Goal: Information Seeking & Learning: Understand process/instructions

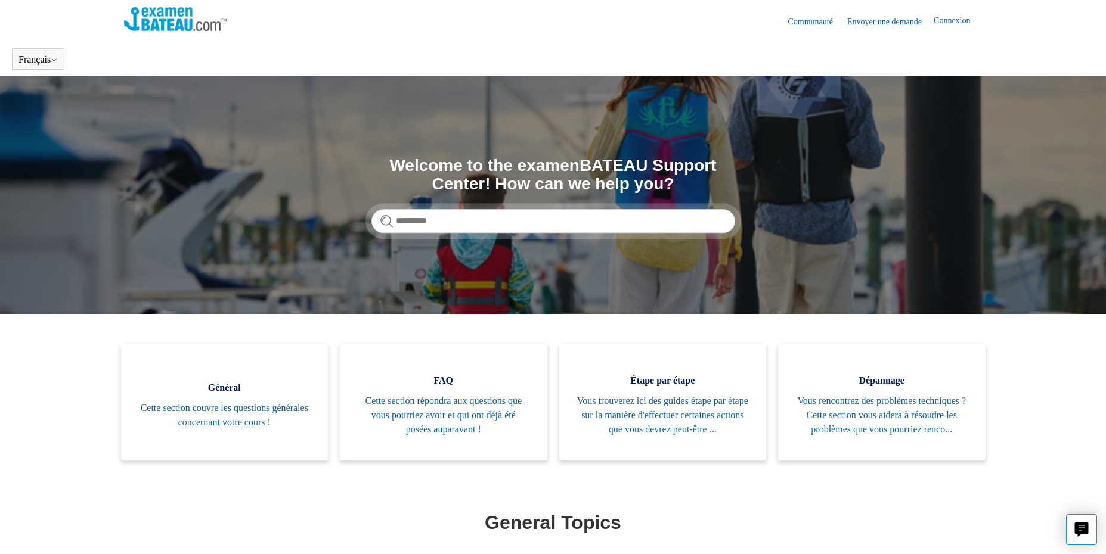
drag, startPoint x: 403, startPoint y: 60, endPoint x: 397, endPoint y: 60, distance: 6.0
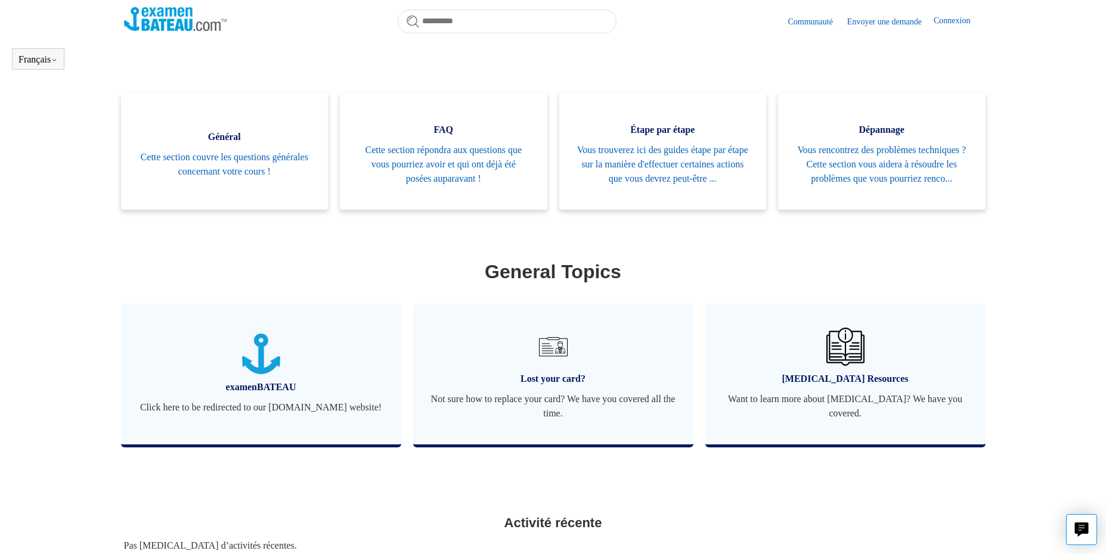
scroll to position [253, 0]
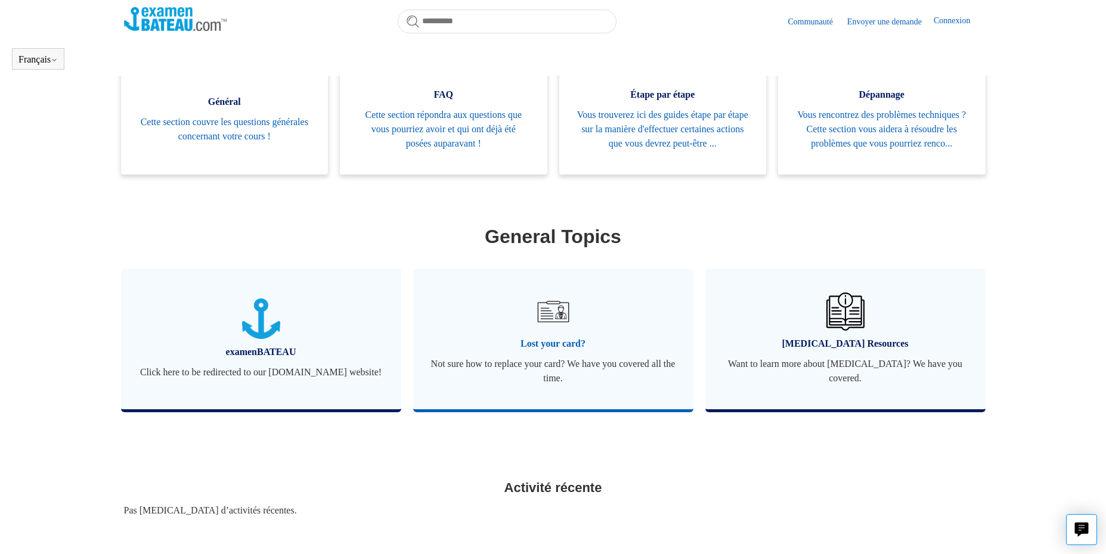
click at [548, 333] on img at bounding box center [553, 312] width 42 height 42
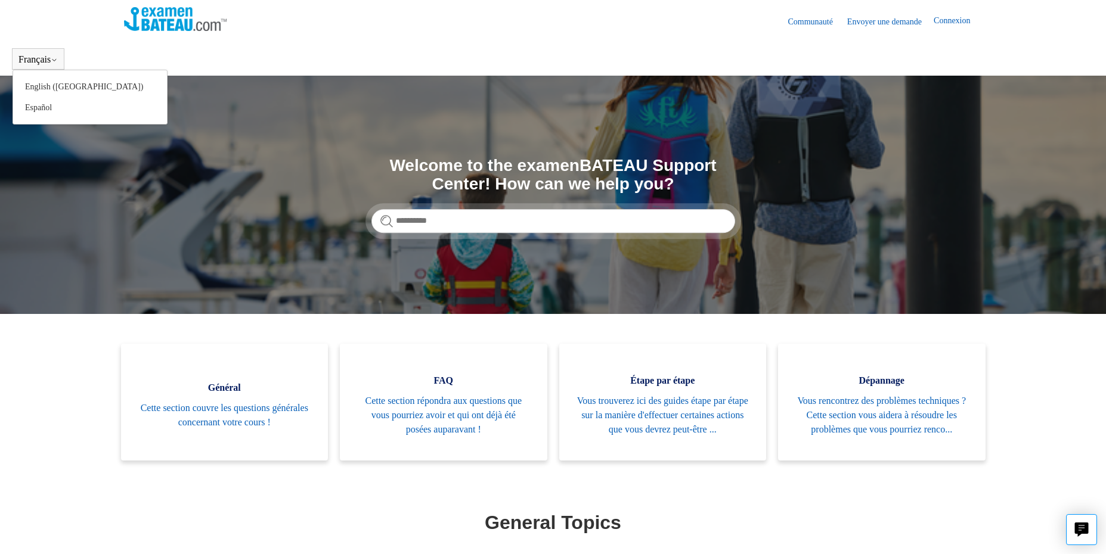
click at [40, 60] on button "Français" at bounding box center [37, 59] width 39 height 11
click at [55, 63] on icon at bounding box center [54, 60] width 7 height 7
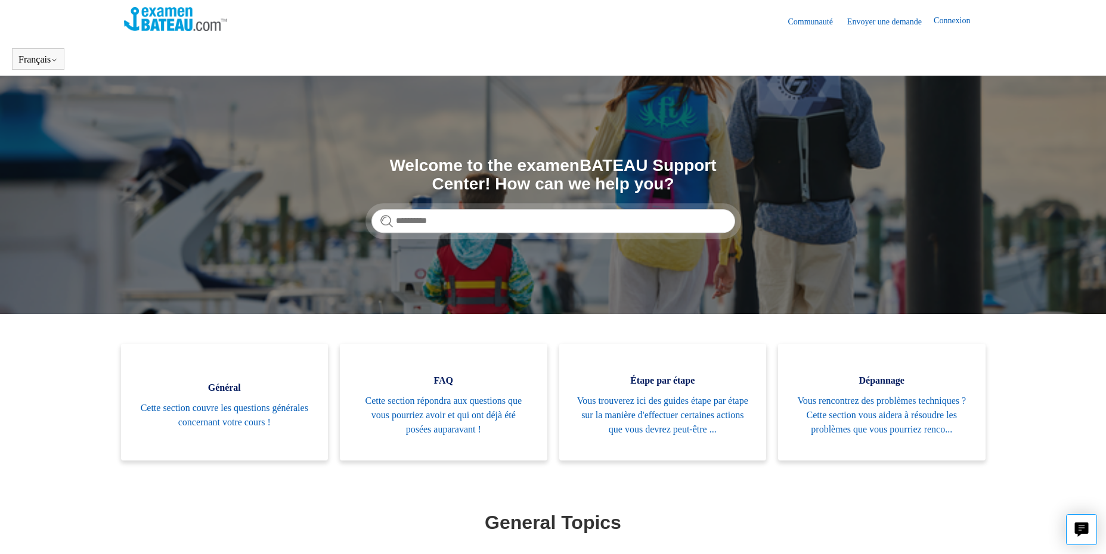
click at [883, 23] on link "Envoyer une demande" at bounding box center [890, 21] width 86 height 13
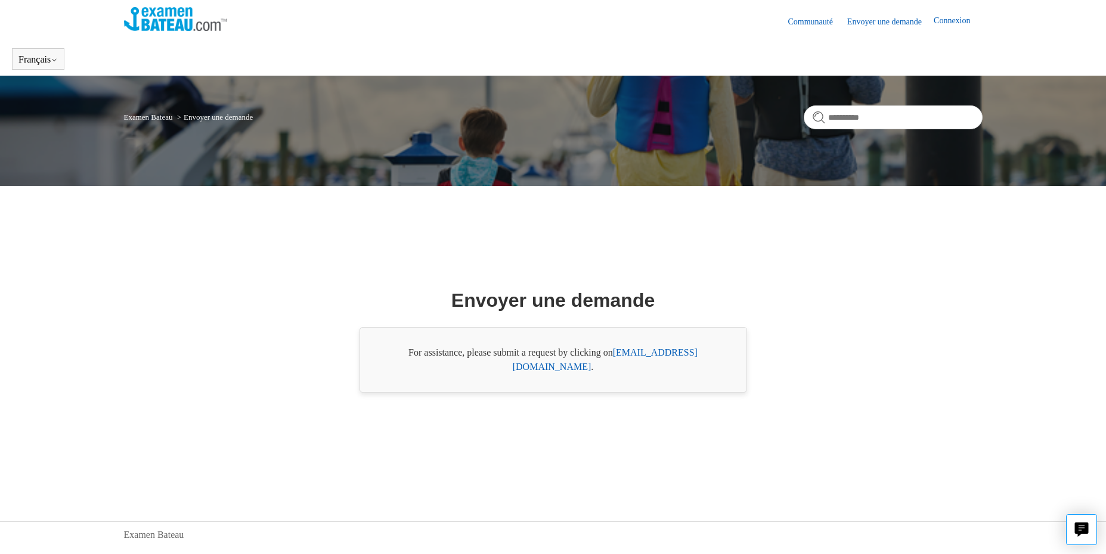
click at [959, 23] on link "Connexion" at bounding box center [957, 21] width 48 height 14
drag, startPoint x: 701, startPoint y: 364, endPoint x: 611, endPoint y: 367, distance: 90.1
click at [611, 367] on div "For assistance, please submit a request by clicking on support@boat-ed.com ." at bounding box center [552, 360] width 387 height 66
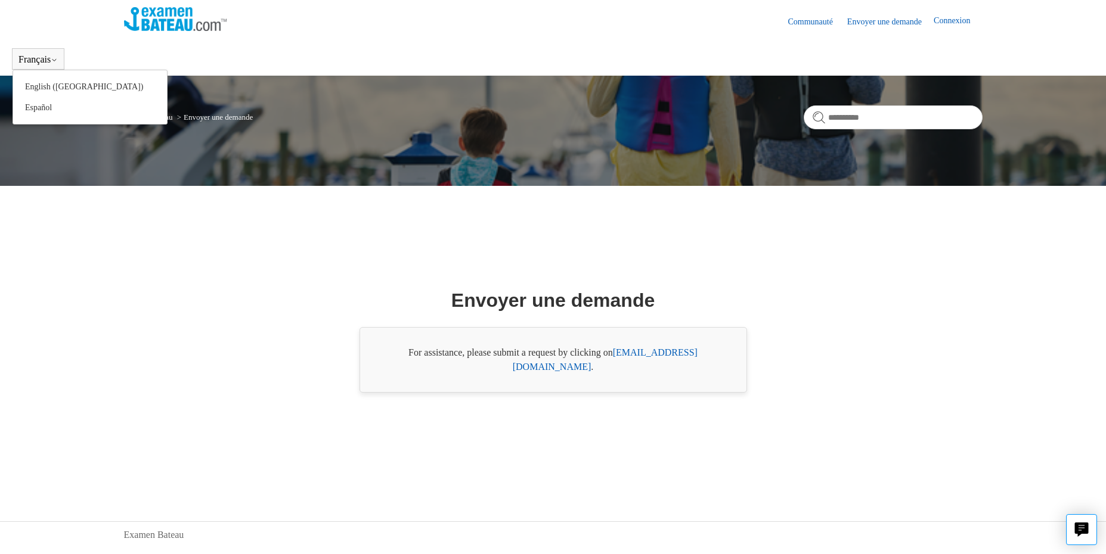
click at [33, 58] on button "Français" at bounding box center [37, 59] width 39 height 11
click at [38, 82] on link "English ([GEOGRAPHIC_DATA])" at bounding box center [90, 86] width 154 height 21
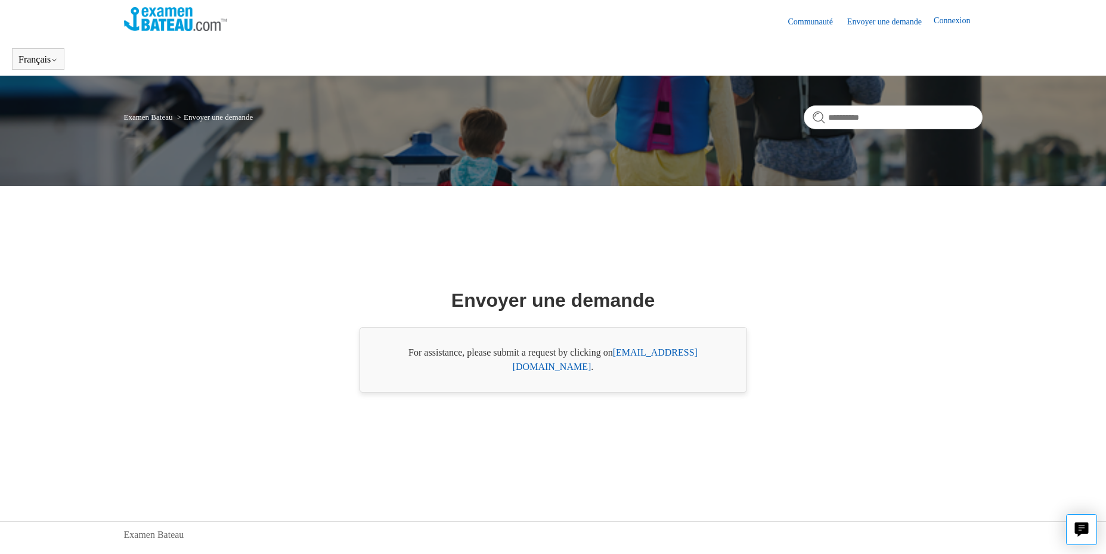
click at [802, 23] on link "Communauté" at bounding box center [815, 21] width 57 height 13
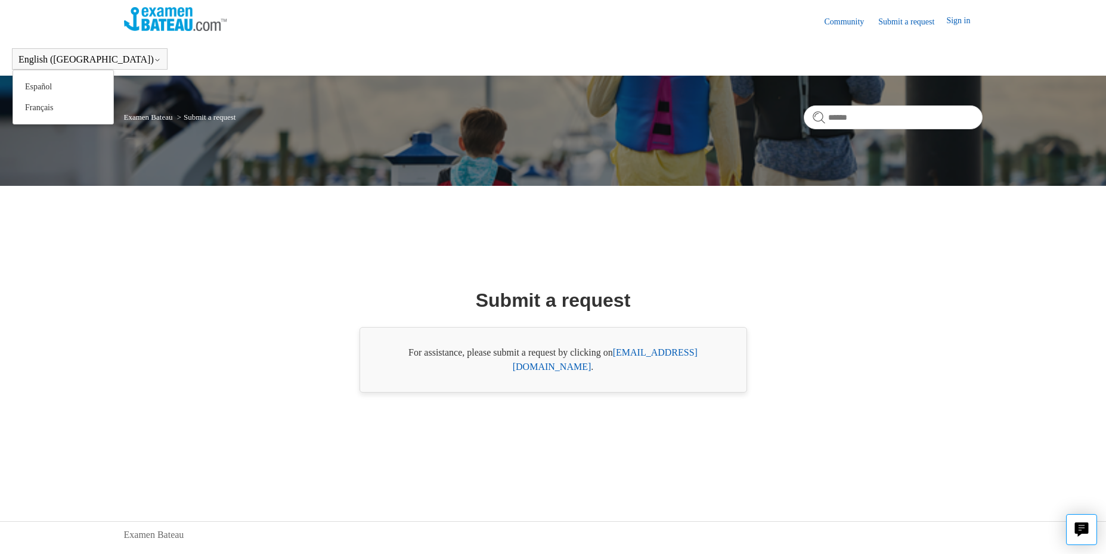
click at [45, 60] on button "English ([GEOGRAPHIC_DATA])" at bounding box center [89, 59] width 142 height 11
click at [40, 108] on link "Français" at bounding box center [63, 107] width 100 height 21
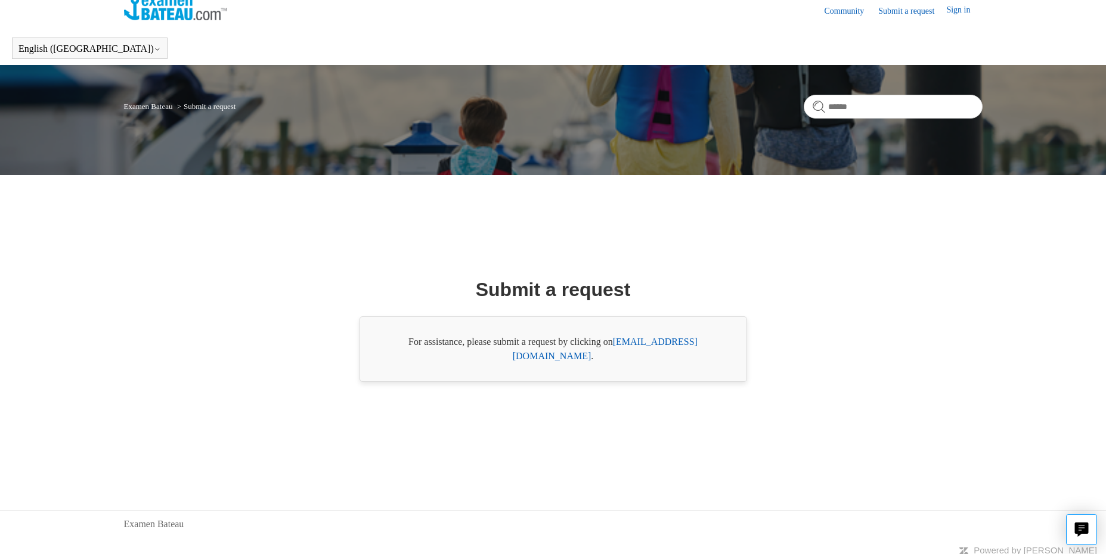
scroll to position [17, 0]
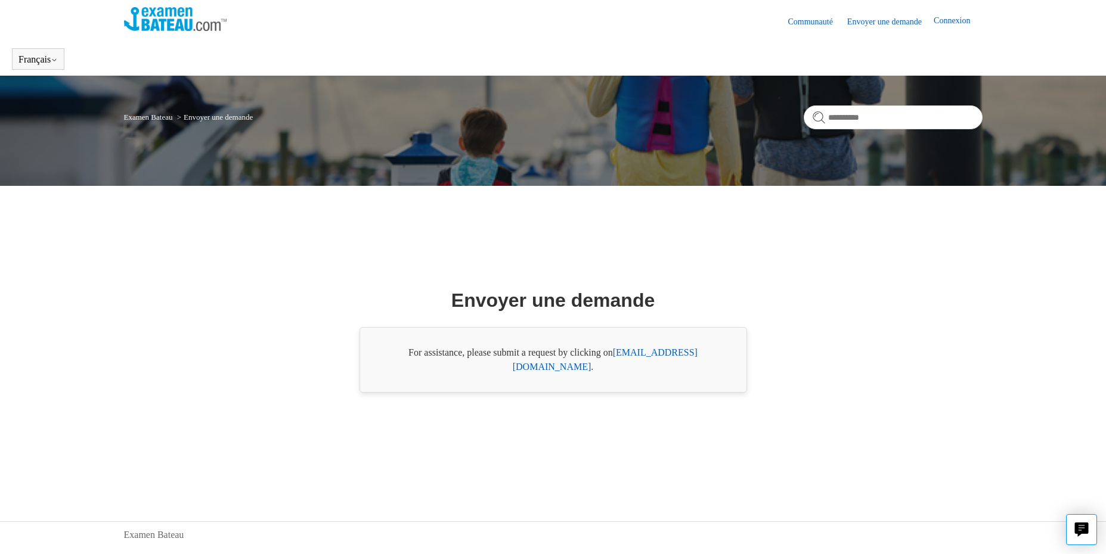
drag, startPoint x: 706, startPoint y: 369, endPoint x: 650, endPoint y: 367, distance: 55.5
click at [650, 368] on div "For assistance, please submit a request by clicking on support@boat-ed.com ." at bounding box center [552, 360] width 387 height 66
click at [652, 362] on link "support@boat-ed.com" at bounding box center [605, 360] width 185 height 24
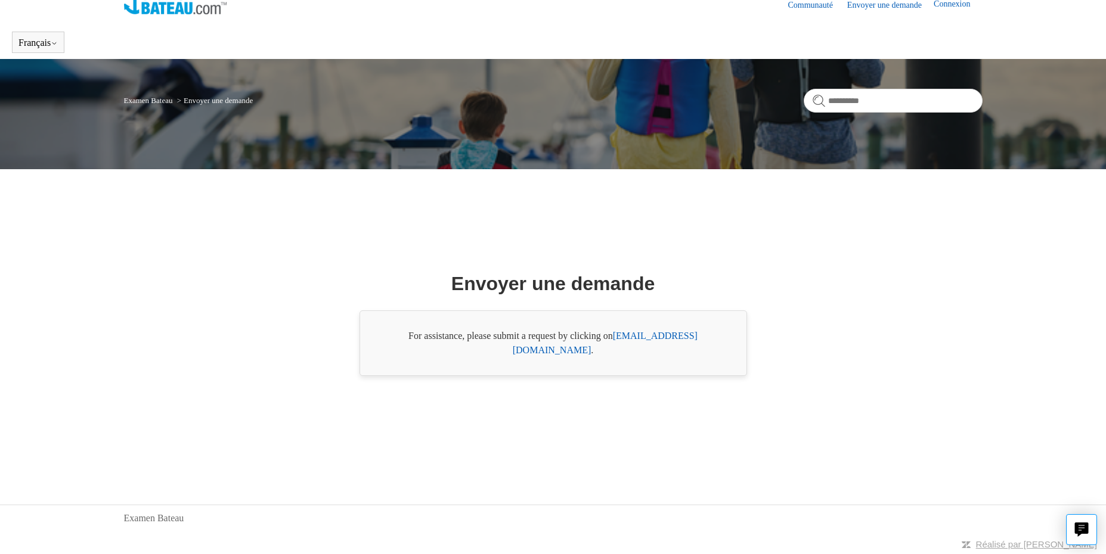
drag, startPoint x: 117, startPoint y: 340, endPoint x: 122, endPoint y: 336, distance: 6.7
click at [120, 339] on main "Examen Bateau Envoyer une demande Envoyer une demande For assistance, please su…" at bounding box center [553, 264] width 1106 height 410
drag, startPoint x: 700, startPoint y: 349, endPoint x: 613, endPoint y: 349, distance: 87.0
click at [613, 349] on div "For assistance, please submit a request by clicking on support@boat-ed.com ." at bounding box center [552, 344] width 387 height 66
copy div "support@boat-ed.com ."
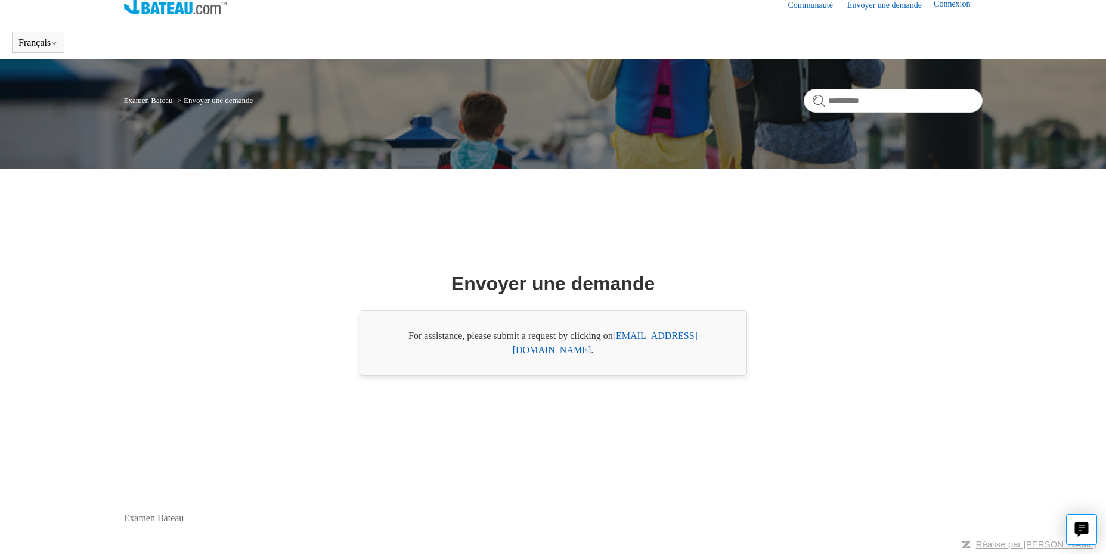
click at [193, 317] on div "Envoyer une demande For assistance, please submit a request by clicking on supp…" at bounding box center [553, 322] width 773 height 277
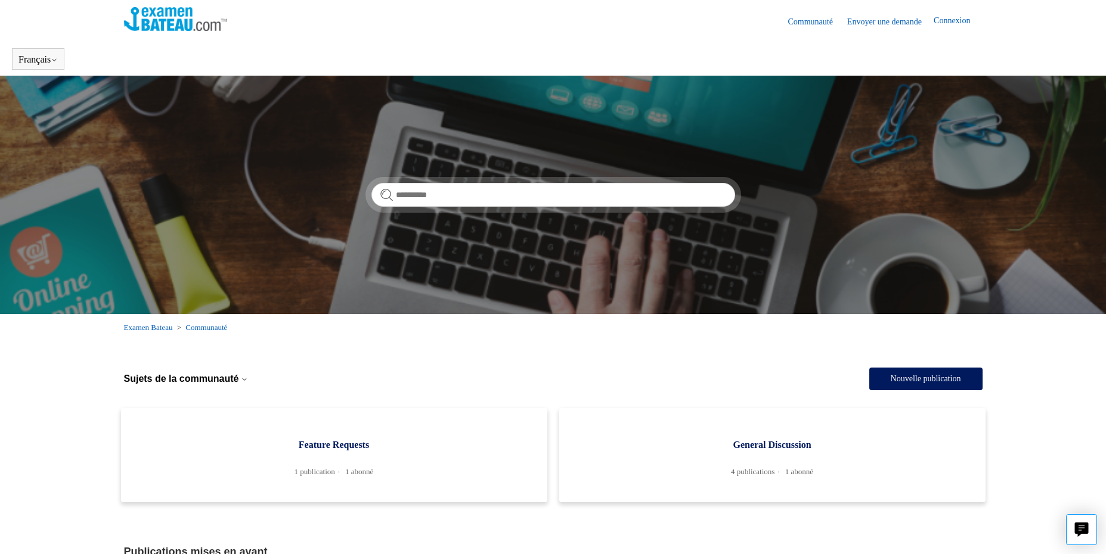
click at [956, 23] on link "Connexion" at bounding box center [957, 21] width 48 height 14
click at [171, 21] on img at bounding box center [175, 19] width 103 height 24
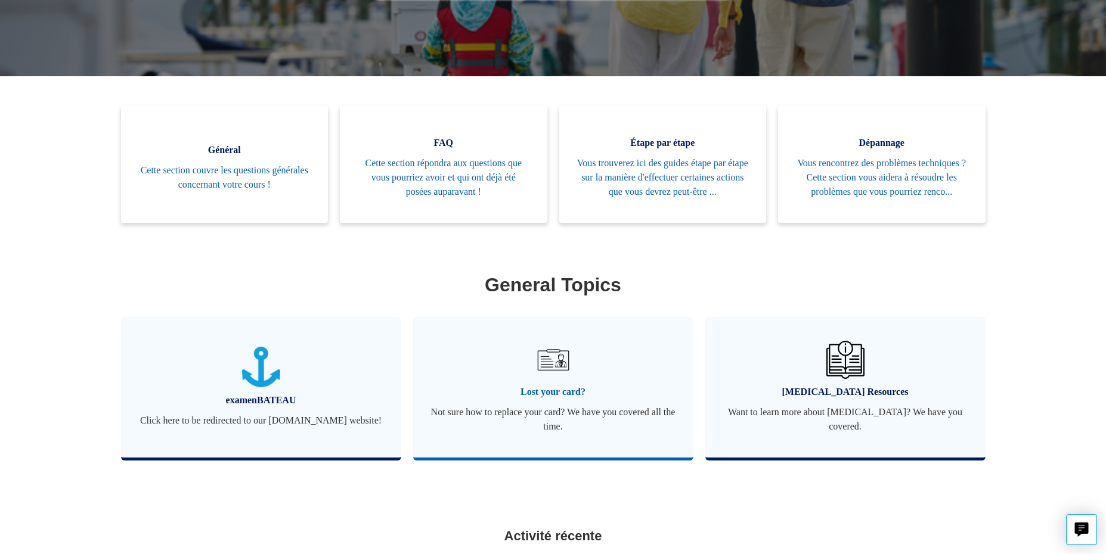
scroll to position [271, 0]
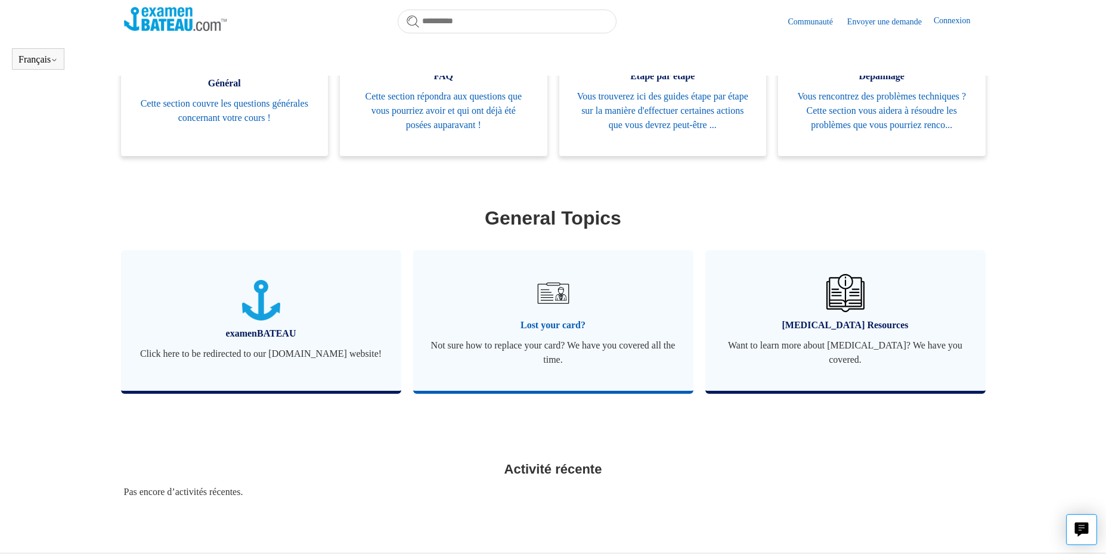
click at [564, 333] on span "Lost your card?" at bounding box center [553, 325] width 244 height 14
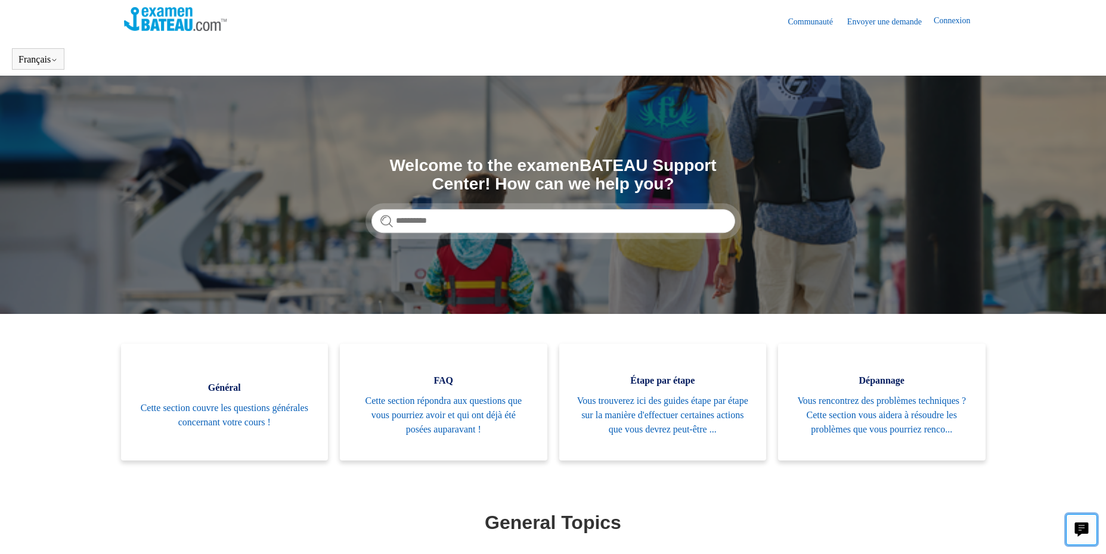
click at [1085, 533] on icon "Live chat" at bounding box center [1082, 528] width 14 height 11
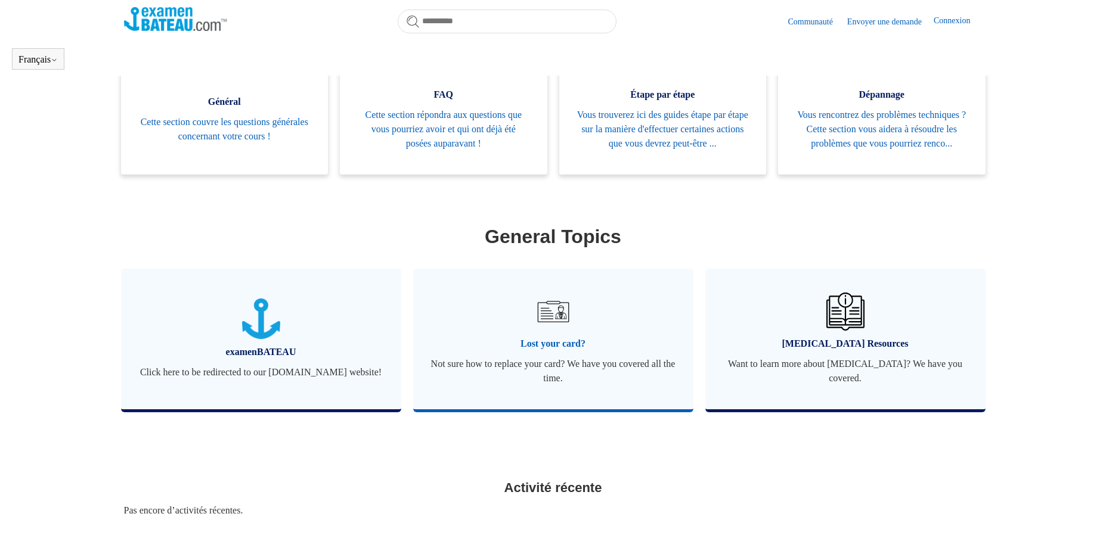
scroll to position [322, 0]
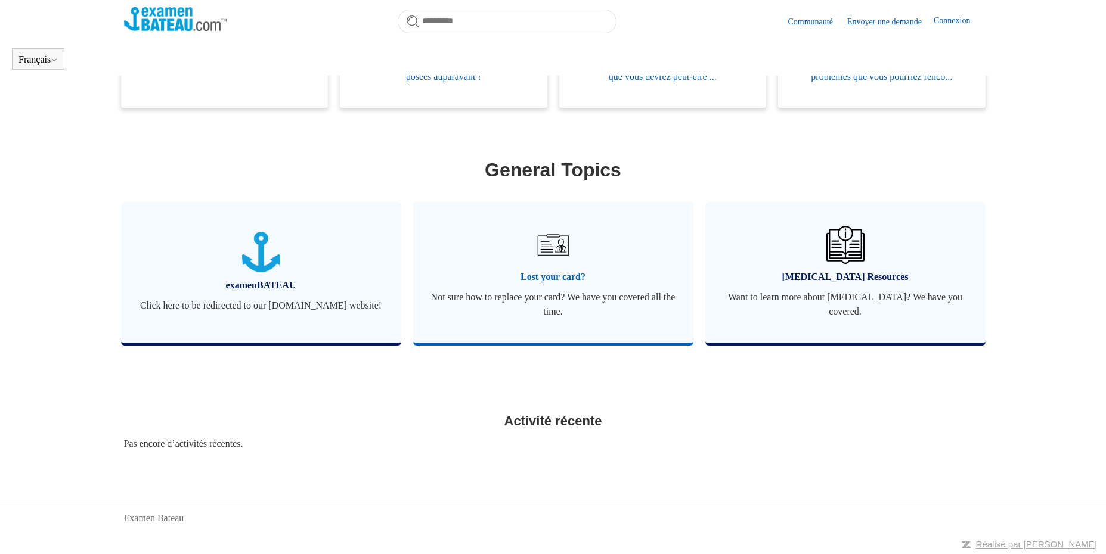
click at [558, 270] on span "Lost your card?" at bounding box center [553, 277] width 244 height 14
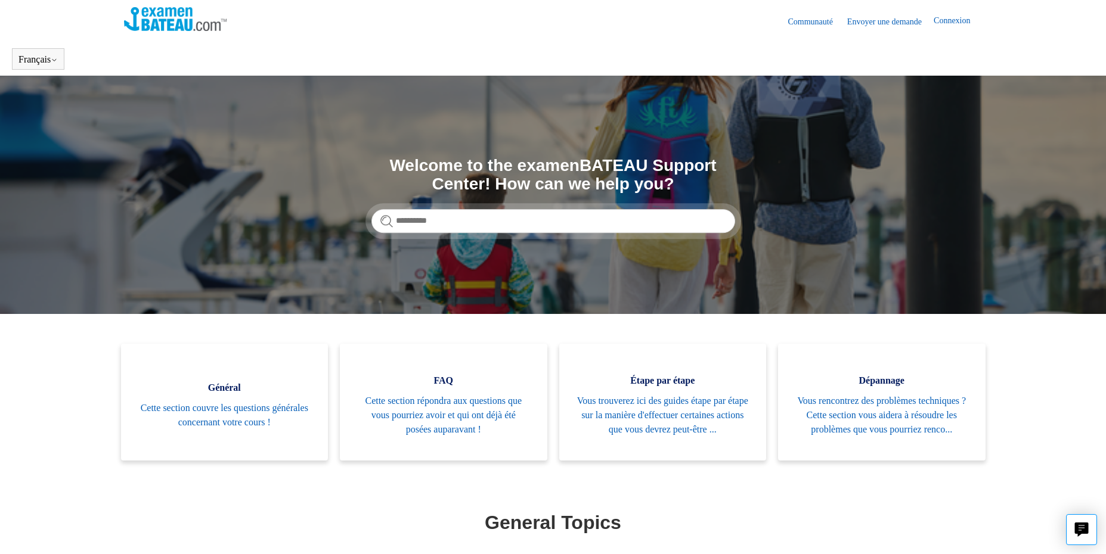
click at [931, 23] on link "Envoyer une demande" at bounding box center [890, 21] width 86 height 13
click at [945, 22] on link "Connexion" at bounding box center [957, 21] width 48 height 14
